Goal: Task Accomplishment & Management: Complete application form

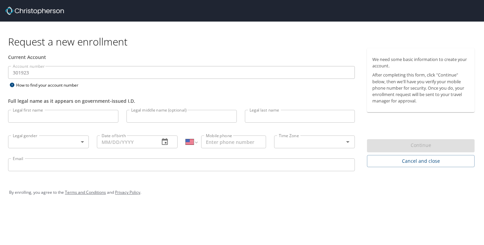
select select "US"
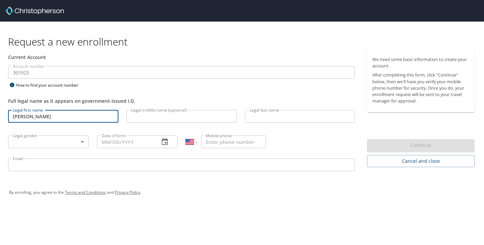
type input "[PERSON_NAME]"
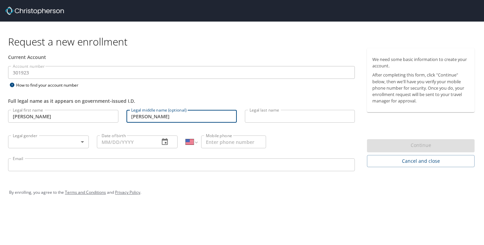
type input "[PERSON_NAME]"
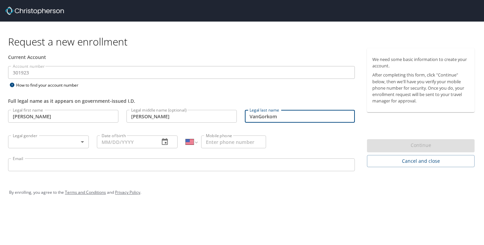
type input "VanGorkom"
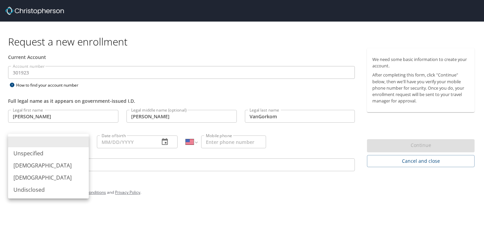
click at [71, 143] on body "Request a new enrollment Current Account Account number 301923 Account number H…" at bounding box center [242, 122] width 484 height 245
click at [35, 178] on li "[DEMOGRAPHIC_DATA]" at bounding box center [48, 177] width 81 height 12
type input "[DEMOGRAPHIC_DATA]"
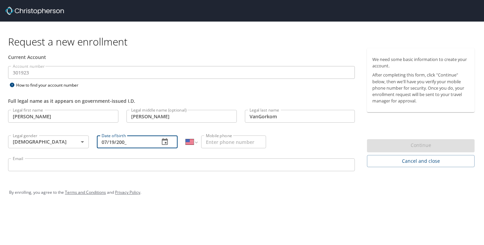
type input "[DATE]"
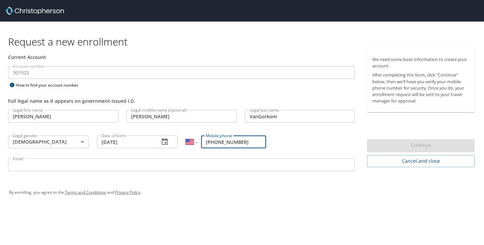
type input "[PHONE_NUMBER]"
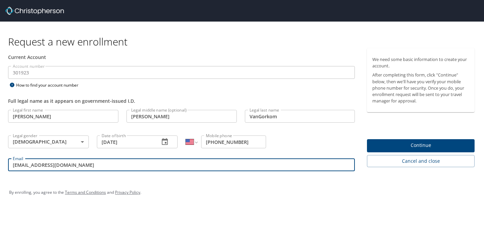
type input "[EMAIL_ADDRESS][DOMAIN_NAME]"
click at [406, 142] on span "Continue" at bounding box center [421, 145] width 97 height 8
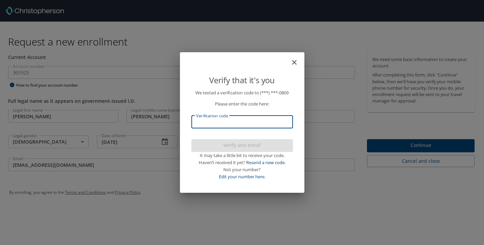
click at [252, 118] on input "Verification code" at bounding box center [243, 121] width 102 height 13
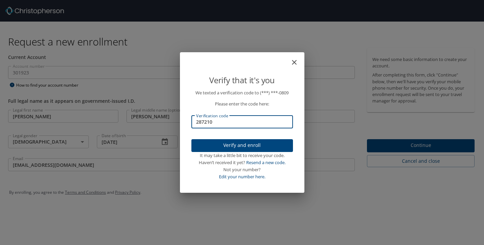
type input "287210"
click at [277, 145] on span "Verify and enroll" at bounding box center [242, 145] width 91 height 8
